Goal: Register for event/course

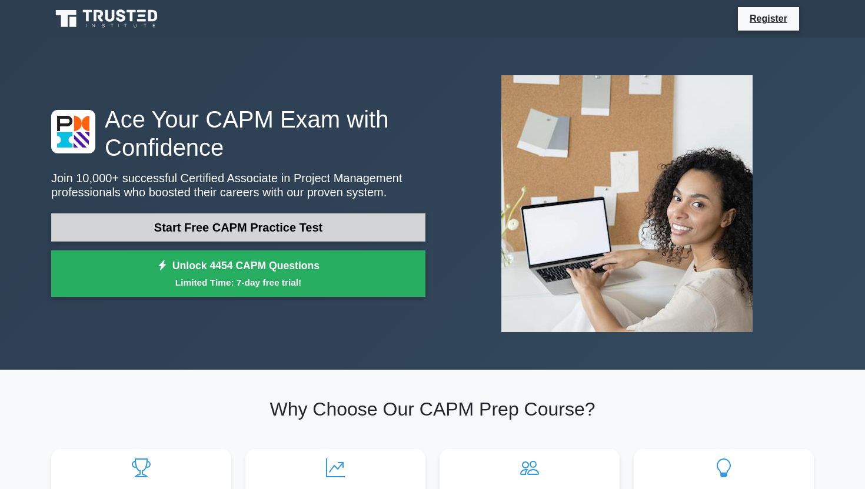
click at [265, 231] on link "Start Free CAPM Practice Test" at bounding box center [238, 227] width 374 height 28
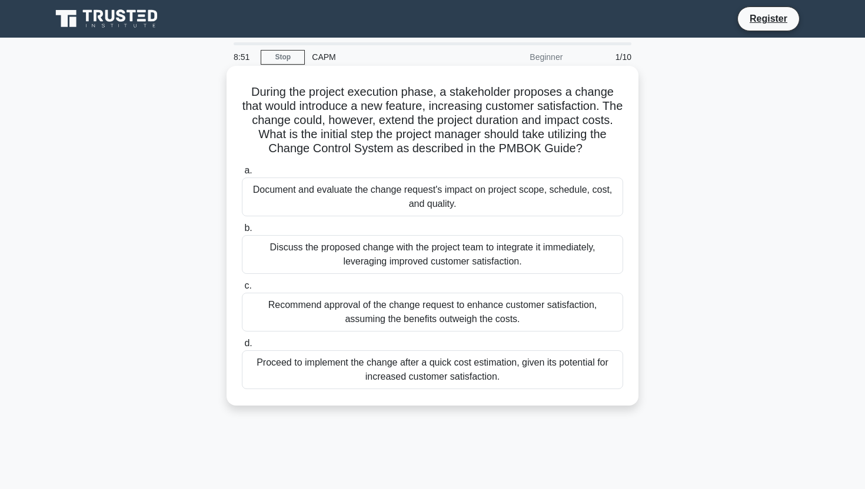
click at [523, 192] on div "Document and evaluate the change request's impact on project scope, schedule, c…" at bounding box center [432, 197] width 381 height 39
click at [242, 175] on input "a. Document and evaluate the change request's impact on project scope, schedule…" at bounding box center [242, 171] width 0 height 8
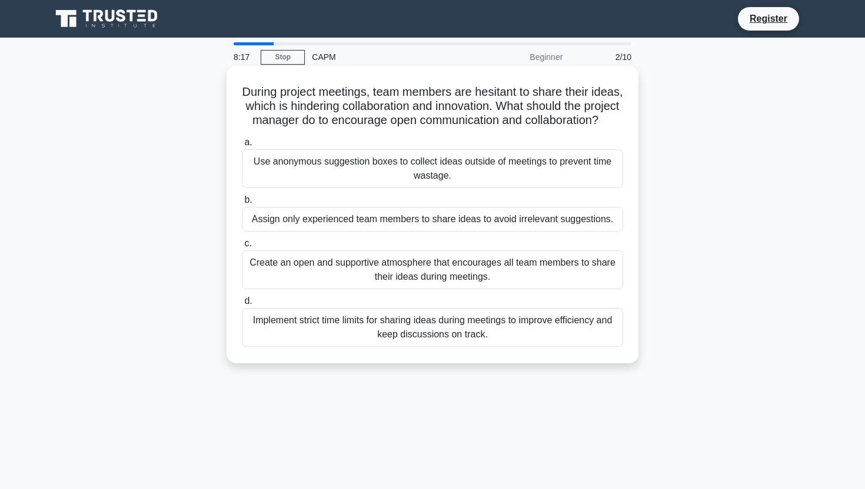
click at [419, 267] on div "Create an open and supportive atmosphere that encourages all team members to sh…" at bounding box center [432, 270] width 381 height 39
click at [242, 248] on input "c. Create an open and supportive atmosphere that encourages all team members to…" at bounding box center [242, 244] width 0 height 8
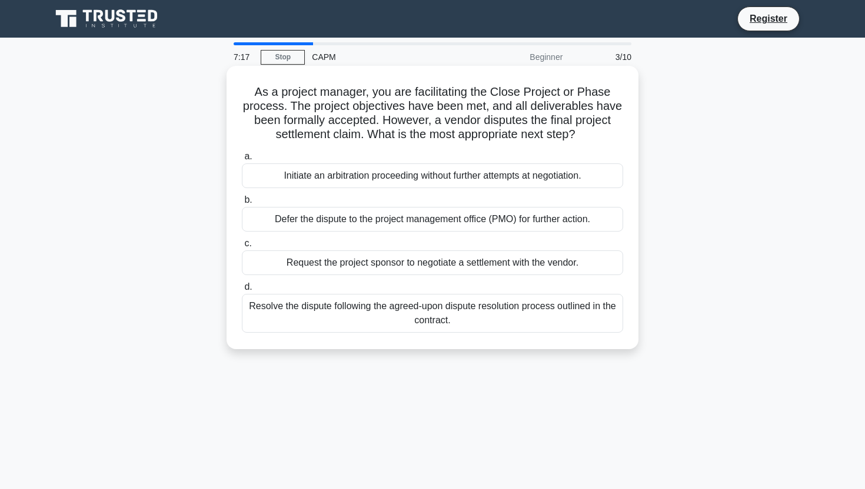
click at [505, 322] on div "Resolve the dispute following the agreed-upon dispute resolution process outlin…" at bounding box center [432, 313] width 381 height 39
click at [242, 291] on input "d. Resolve the dispute following the agreed-upon dispute resolution process out…" at bounding box center [242, 287] width 0 height 8
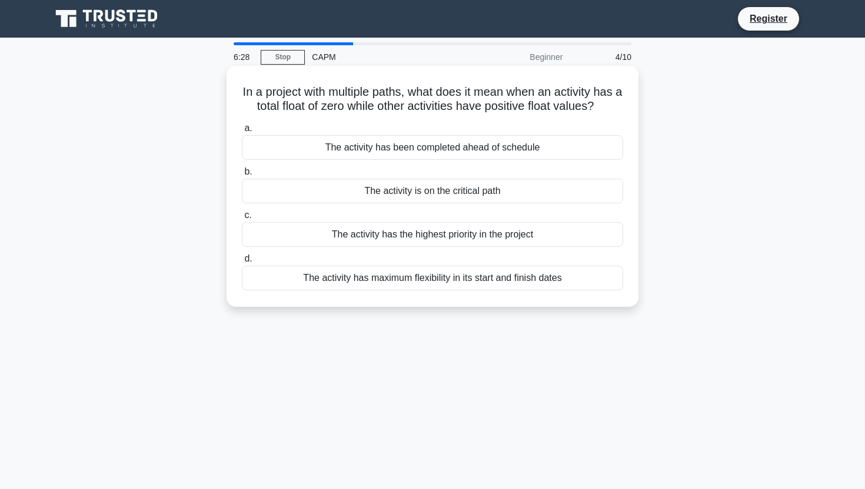
click at [582, 156] on div "The activity has been completed ahead of schedule" at bounding box center [432, 147] width 381 height 25
click at [242, 132] on input "a. The activity has been completed ahead of schedule" at bounding box center [242, 129] width 0 height 8
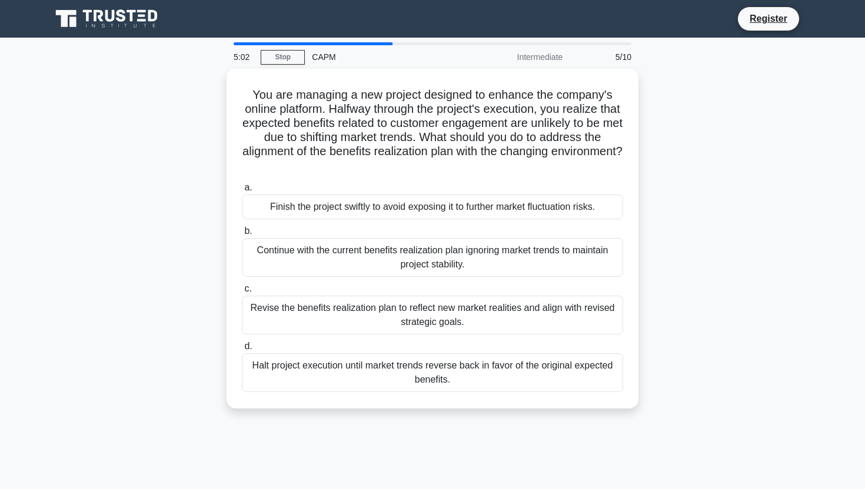
click at [403, 455] on div "5:02 Stop CAPM Intermediate 5/10 You are managing a new project designed to enh…" at bounding box center [432, 336] width 776 height 588
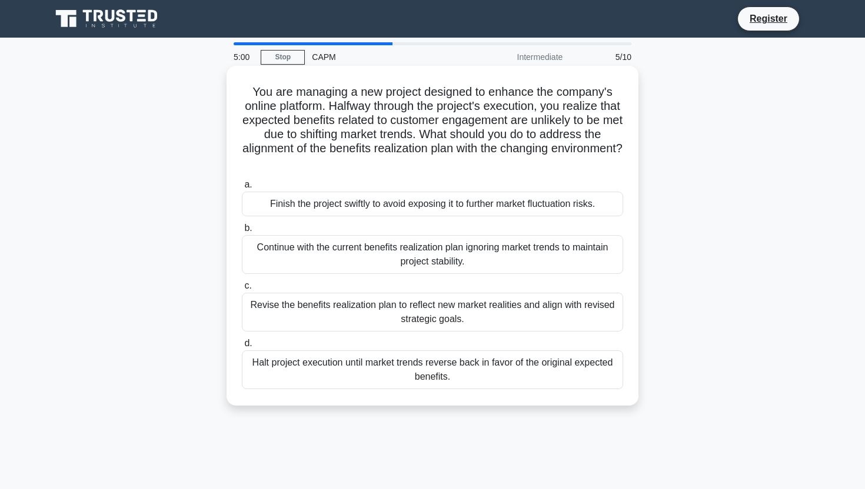
click at [507, 313] on div "Revise the benefits realization plan to reflect new market realities and align …" at bounding box center [432, 312] width 381 height 39
click at [242, 290] on input "c. Revise the benefits realization plan to reflect new market realities and ali…" at bounding box center [242, 286] width 0 height 8
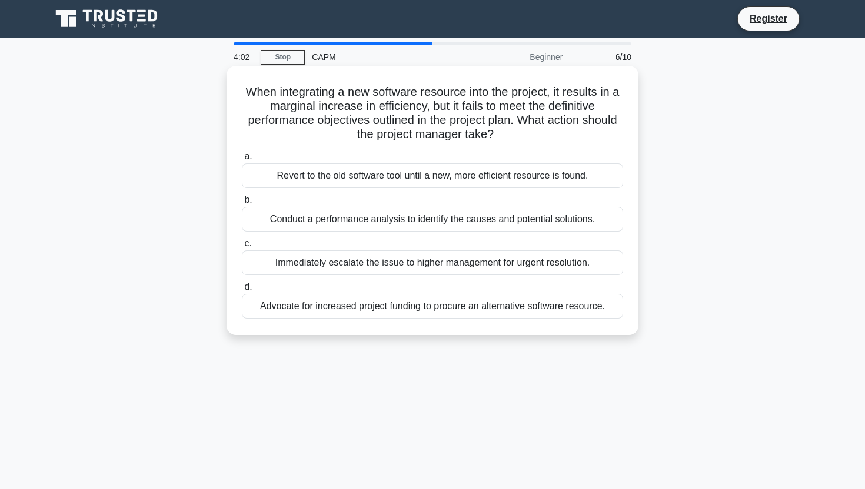
click at [605, 222] on div "Conduct a performance analysis to identify the causes and potential solutions." at bounding box center [432, 219] width 381 height 25
click at [242, 204] on input "b. Conduct a performance analysis to identify the causes and potential solution…" at bounding box center [242, 200] width 0 height 8
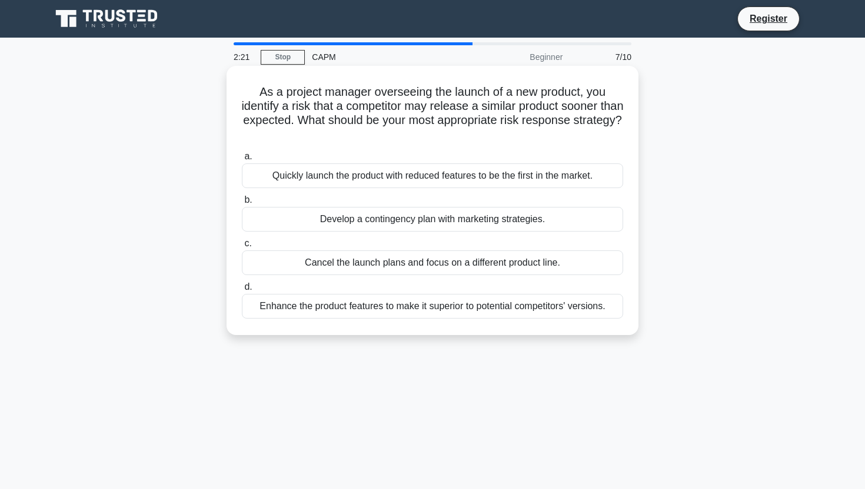
click at [589, 308] on div "Enhance the product features to make it superior to potential competitors' vers…" at bounding box center [432, 306] width 381 height 25
click at [242, 291] on input "d. Enhance the product features to make it superior to potential competitors' v…" at bounding box center [242, 287] width 0 height 8
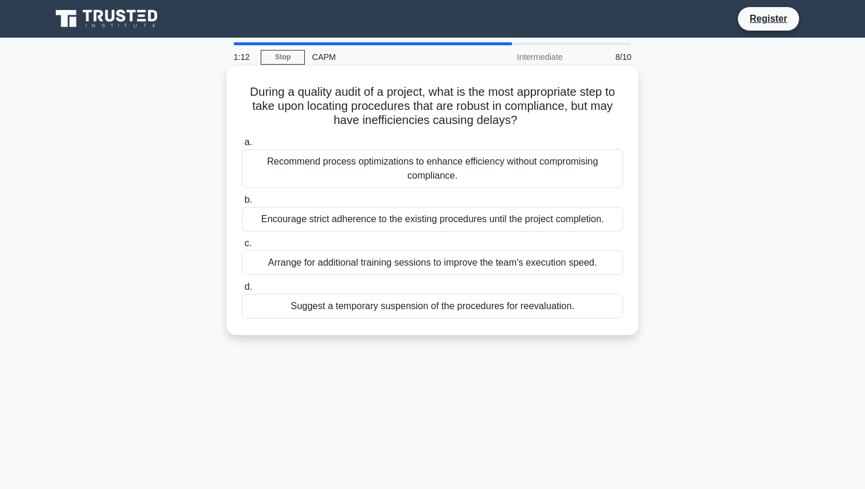
click at [599, 261] on div "Arrange for additional training sessions to improve the team's execution speed." at bounding box center [432, 263] width 381 height 25
click at [242, 248] on input "c. Arrange for additional training sessions to improve the team's execution spe…" at bounding box center [242, 244] width 0 height 8
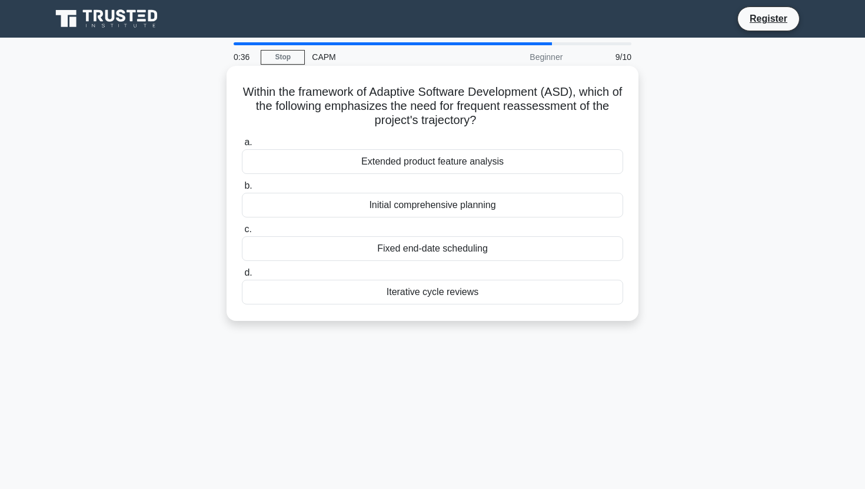
click at [555, 161] on div "Extended product feature analysis" at bounding box center [432, 161] width 381 height 25
click at [242, 146] on input "a. Extended product feature analysis" at bounding box center [242, 143] width 0 height 8
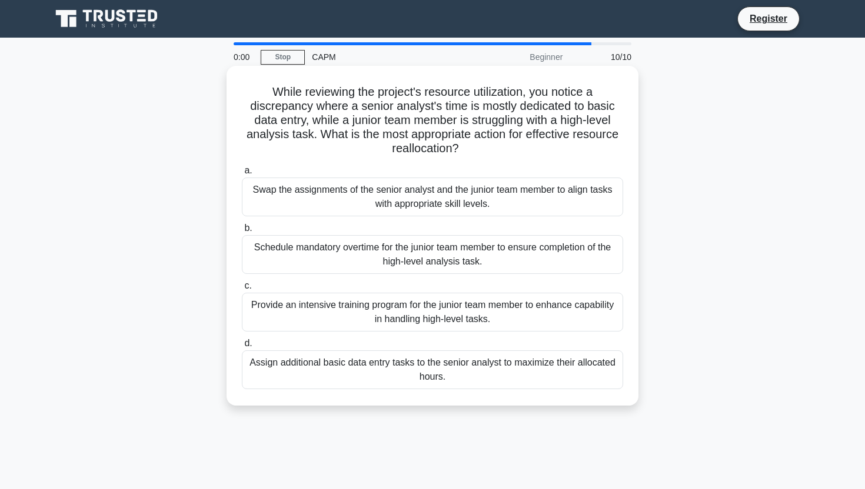
click at [371, 332] on div "a. Swap the assignments of the senior analyst and the junior team member to ali…" at bounding box center [432, 276] width 395 height 231
click at [389, 314] on div "Provide an intensive training program for the junior team member to enhance cap…" at bounding box center [432, 312] width 381 height 39
click at [242, 290] on input "c. Provide an intensive training program for the junior team member to enhance …" at bounding box center [242, 286] width 0 height 8
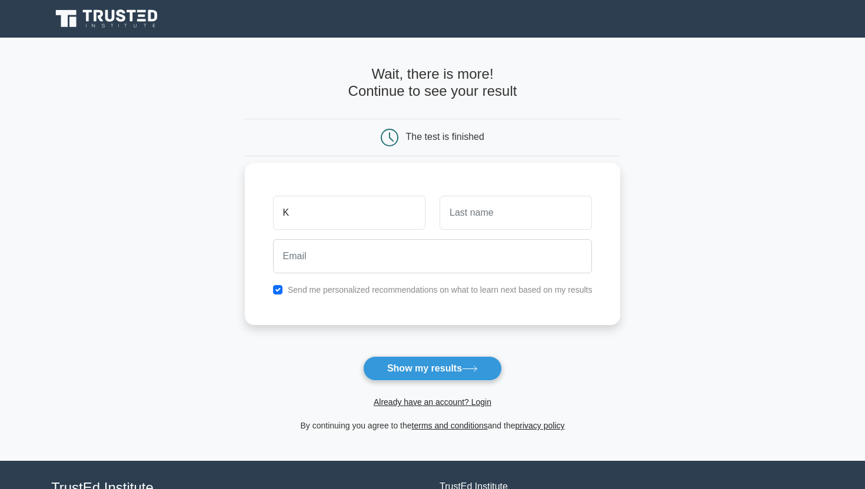
type input "Kishore"
click at [482, 215] on input "text" at bounding box center [515, 213] width 152 height 34
type input "Damam"
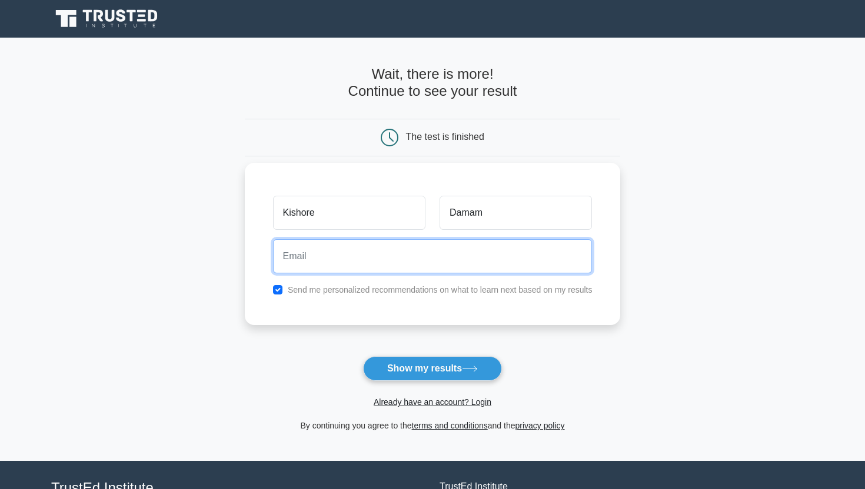
click at [296, 266] on input "email" at bounding box center [432, 256] width 319 height 34
type input "kishordamam@gmail.com"
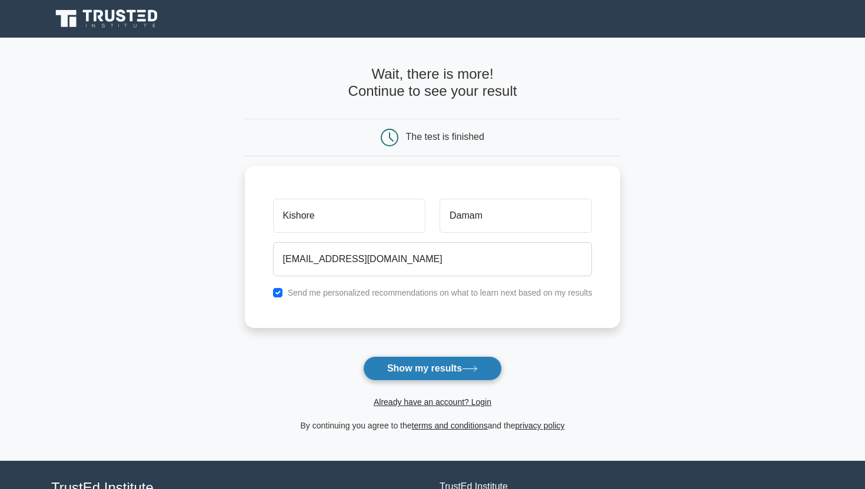
click at [421, 374] on button "Show my results" at bounding box center [432, 368] width 139 height 25
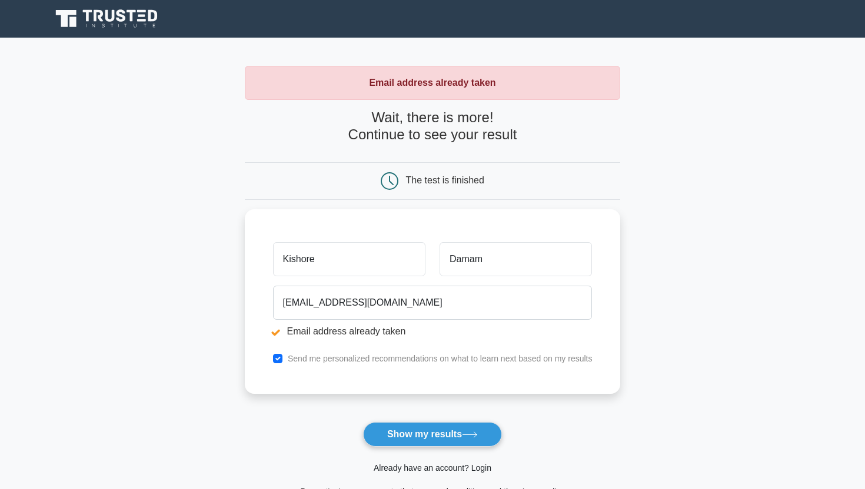
click at [409, 466] on link "Already have an account? Login" at bounding box center [432, 467] width 118 height 9
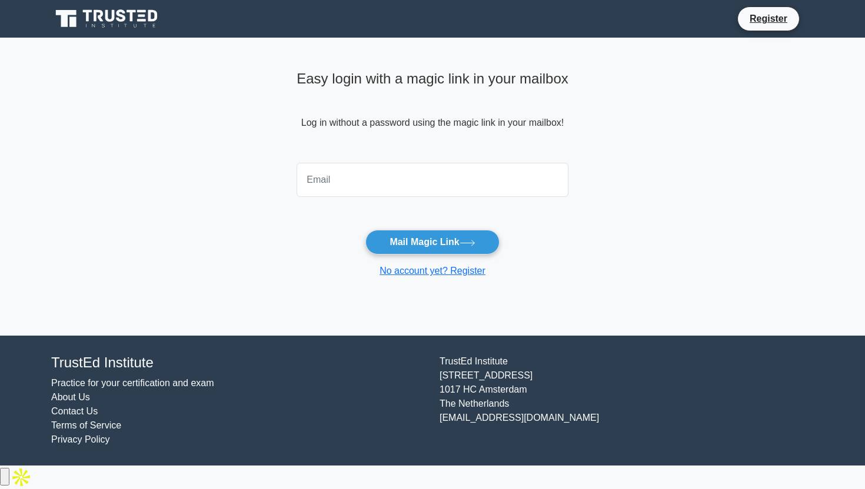
click at [359, 178] on input "email" at bounding box center [432, 180] width 272 height 34
type input "[EMAIL_ADDRESS][DOMAIN_NAME]"
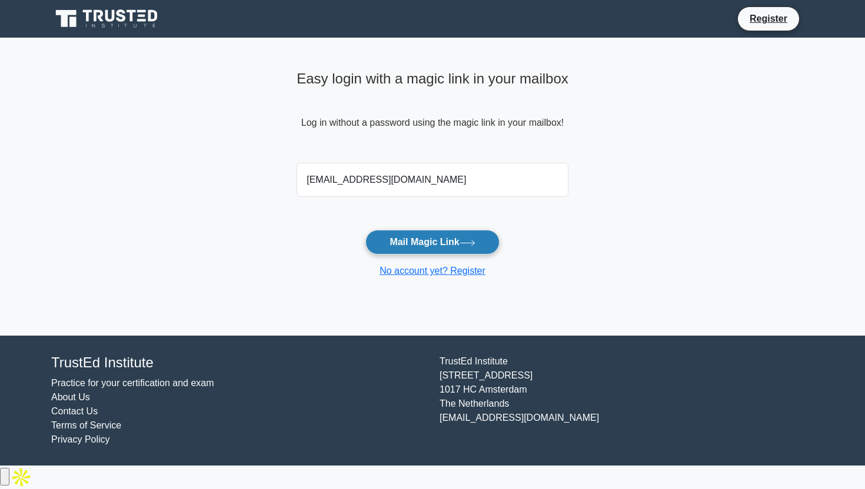
click at [428, 242] on button "Mail Magic Link" at bounding box center [432, 242] width 134 height 25
